Goal: Find specific page/section: Find specific page/section

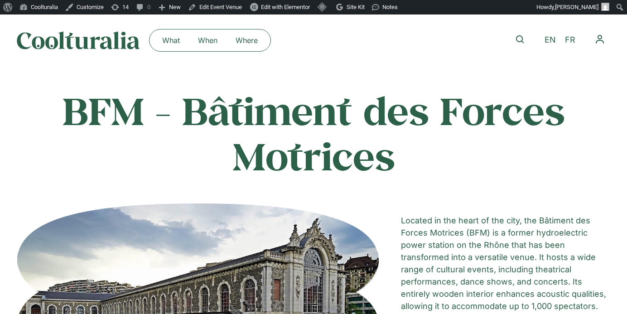
scroll to position [2627, 0]
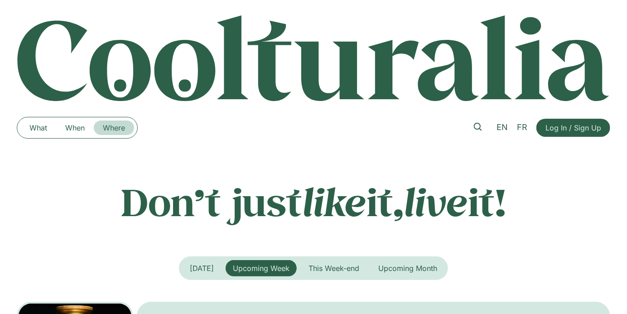
click at [124, 132] on link "Where" at bounding box center [114, 127] width 40 height 14
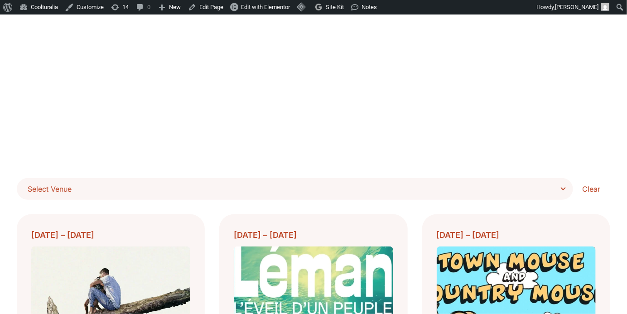
scroll to position [146, 0]
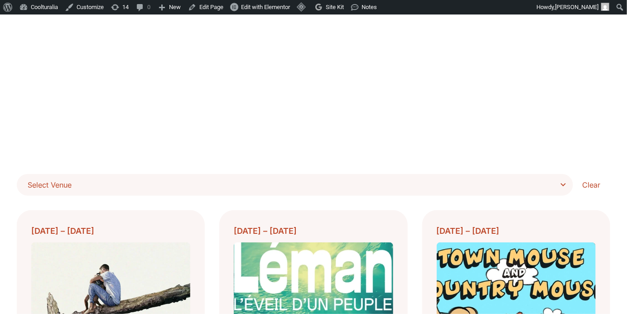
click at [559, 182] on span "Select Venue" at bounding box center [298, 184] width 541 height 13
click at [0, 0] on select "**********" at bounding box center [0, 0] width 0 height 0
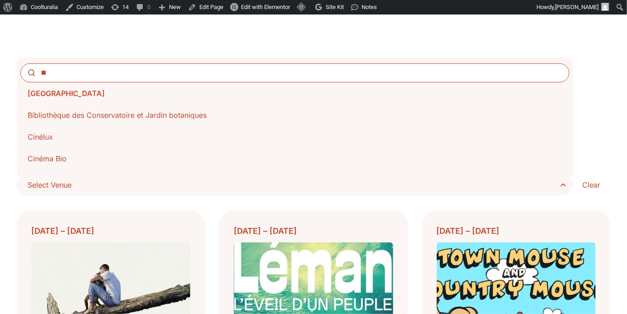
type input "*"
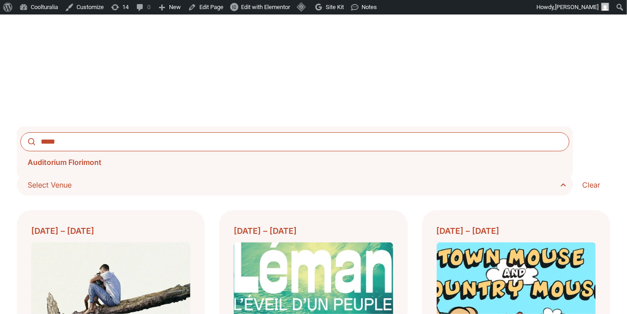
type input "*****"
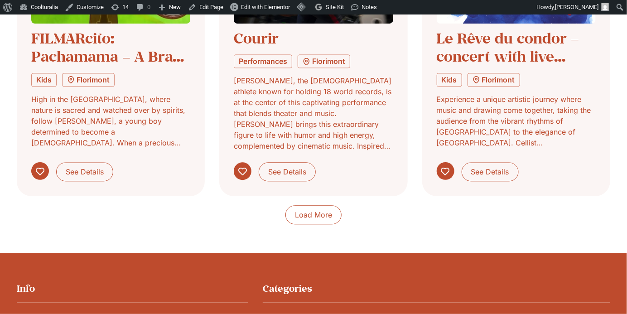
scroll to position [801, 0]
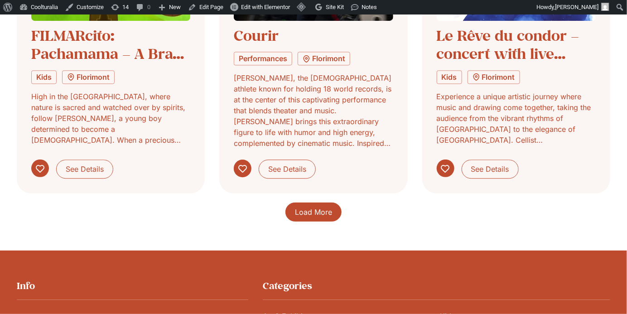
click at [311, 209] on span "Load More" at bounding box center [313, 211] width 37 height 11
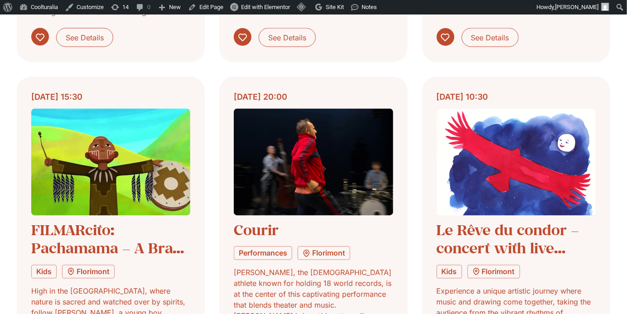
scroll to position [605, 0]
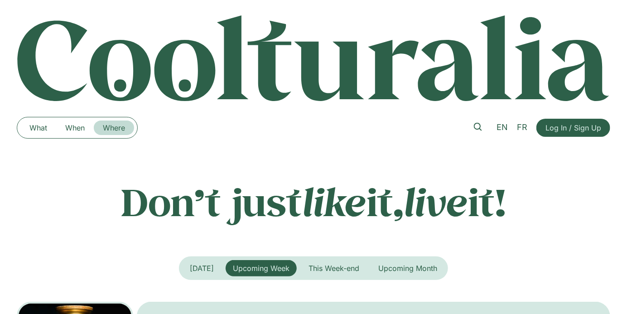
click at [115, 130] on link "Where" at bounding box center [114, 127] width 40 height 14
click at [120, 128] on link "Where" at bounding box center [114, 127] width 40 height 14
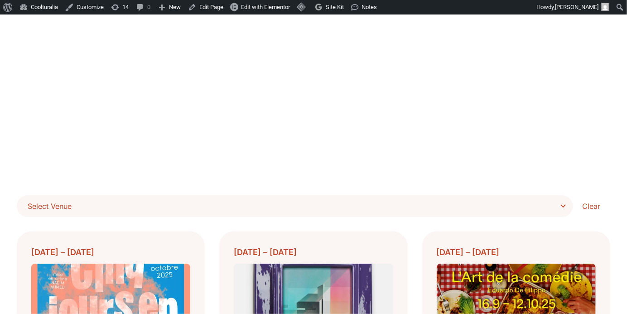
scroll to position [127, 0]
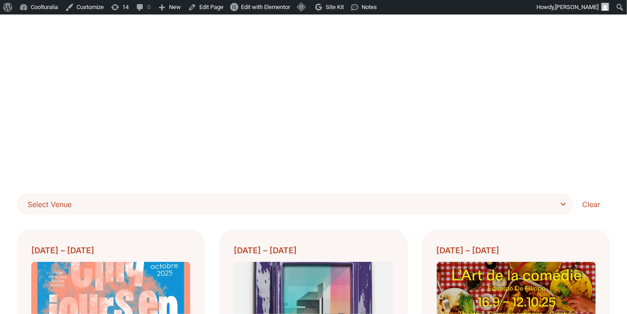
click at [547, 206] on span "Select Venue" at bounding box center [298, 204] width 541 height 13
click at [0, 0] on select "**********" at bounding box center [0, 0] width 0 height 0
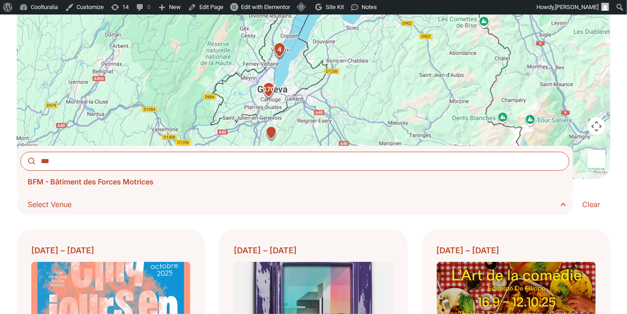
type input "***"
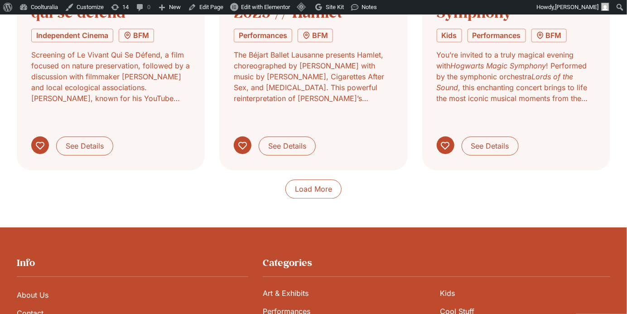
scroll to position [759, 0]
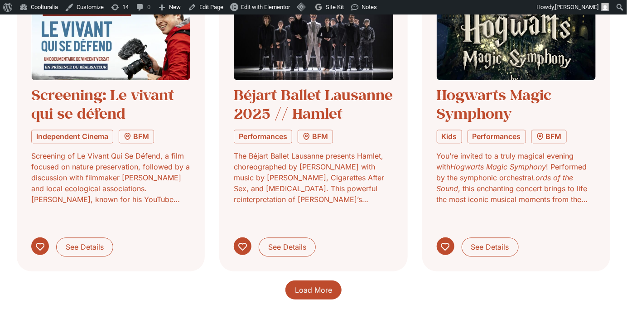
click at [313, 284] on span "Load More" at bounding box center [313, 289] width 37 height 11
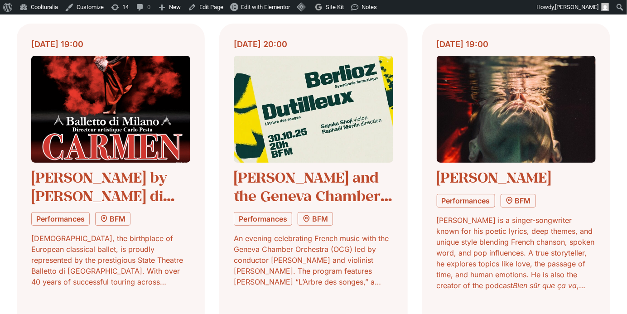
scroll to position [1370, 0]
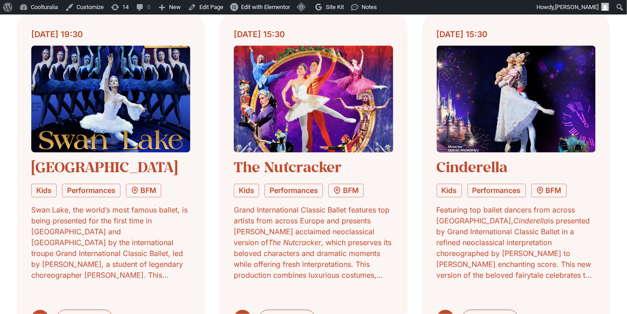
scroll to position [2073, 0]
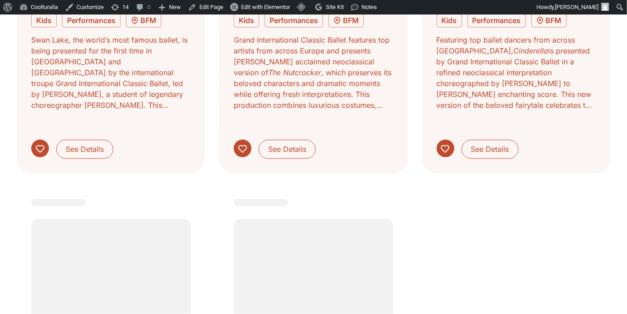
scroll to position [2240, 0]
